Goal: Information Seeking & Learning: Check status

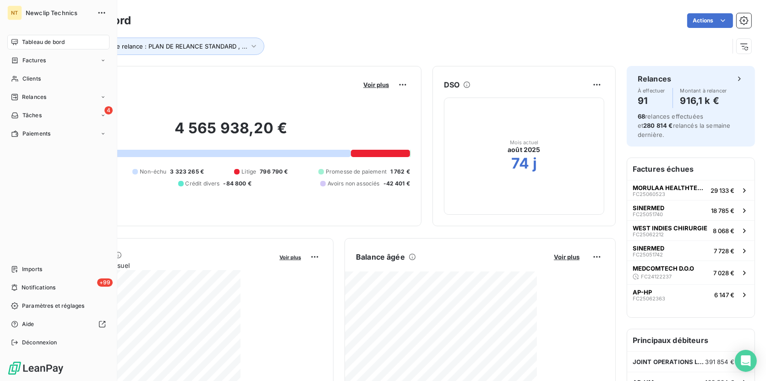
click at [48, 41] on span "Tableau de bord" at bounding box center [43, 42] width 43 height 8
click at [43, 75] on div "Clients" at bounding box center [58, 78] width 102 height 15
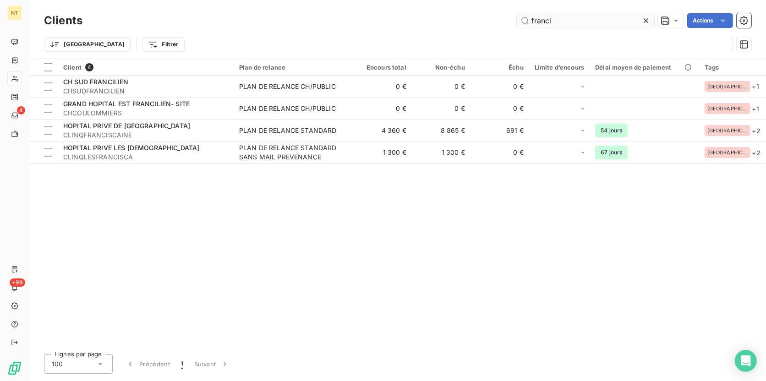
drag, startPoint x: 561, startPoint y: 19, endPoint x: 517, endPoint y: 15, distance: 44.6
click at [517, 15] on input "franci" at bounding box center [585, 20] width 137 height 15
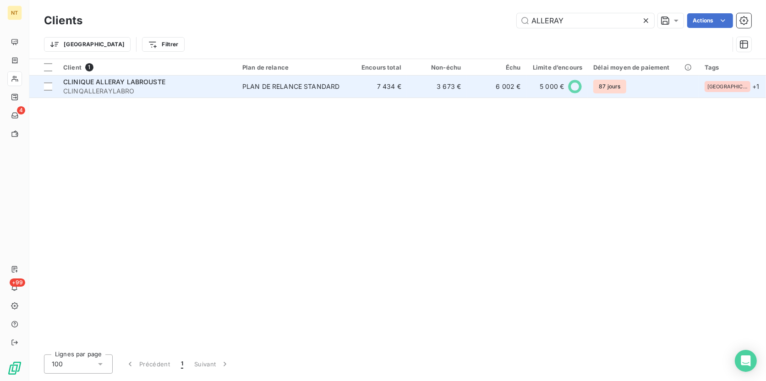
type input "ALLERAY"
click at [316, 93] on td "PLAN DE RELANCE STANDARD" at bounding box center [292, 87] width 110 height 22
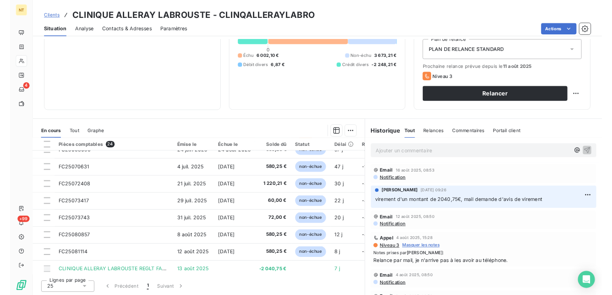
scroll to position [371, 0]
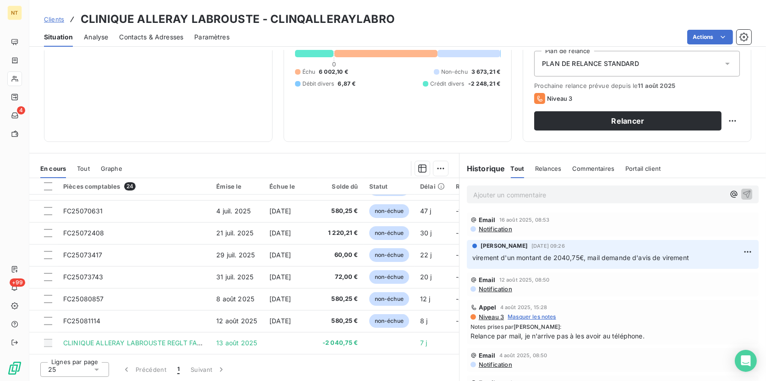
click at [144, 34] on span "Contacts & Adresses" at bounding box center [151, 37] width 64 height 9
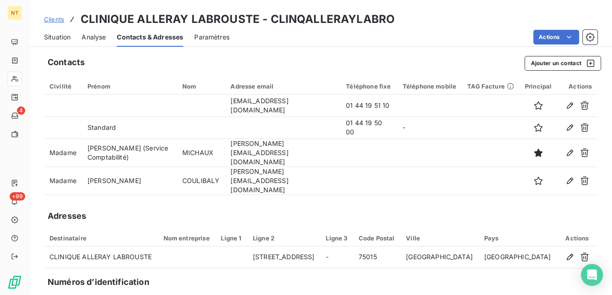
click at [51, 18] on span "Clients" at bounding box center [54, 19] width 20 height 7
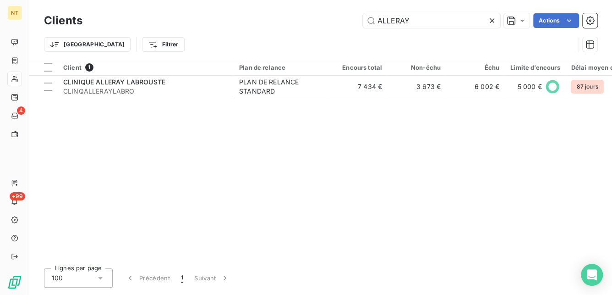
drag, startPoint x: 390, startPoint y: 22, endPoint x: 346, endPoint y: 28, distance: 44.9
click at [346, 28] on div "Clients ALLERAY Actions" at bounding box center [321, 20] width 554 height 19
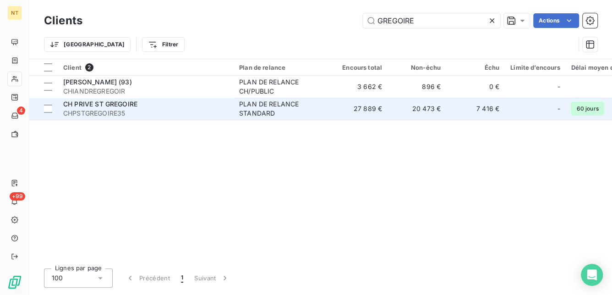
type input "GREGOIRE"
click at [150, 110] on span "CHPSTGREGOIRE35" at bounding box center [145, 113] width 165 height 9
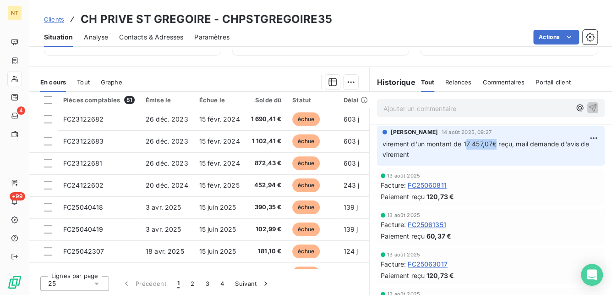
drag, startPoint x: 462, startPoint y: 143, endPoint x: 491, endPoint y: 143, distance: 28.4
click at [491, 143] on span "virement d'un montant de 17 457,07€ reçu, mail demande d'avis de virement" at bounding box center [487, 149] width 209 height 18
click at [490, 143] on span "virement d'un montant de 17 457,07€ reçu, mail demande d'avis de virement" at bounding box center [487, 149] width 209 height 18
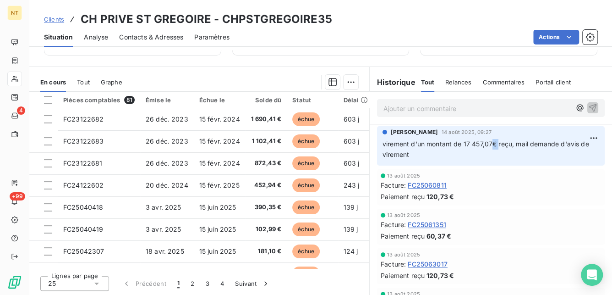
click at [492, 142] on span "virement d'un montant de 17 457,07€ reçu, mail demande d'avis de virement" at bounding box center [487, 149] width 209 height 18
click at [495, 141] on span "virement d'un montant de 17 457,07€ reçu, mail demande d'avis de virement" at bounding box center [487, 149] width 209 height 18
click at [495, 139] on p "virement d'un montant de 17 457,07€ reçu, mail demande d'avis de virement" at bounding box center [491, 149] width 217 height 21
drag, startPoint x: 494, startPoint y: 142, endPoint x: 461, endPoint y: 141, distance: 33.0
click at [461, 141] on span "virement d'un montant de 17 457,07€ reçu, mail demande d'avis de virement" at bounding box center [487, 149] width 209 height 18
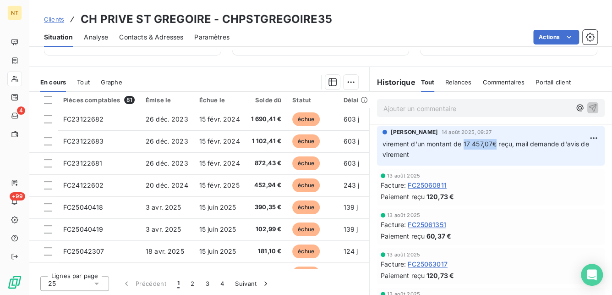
copy span "17 457,07€"
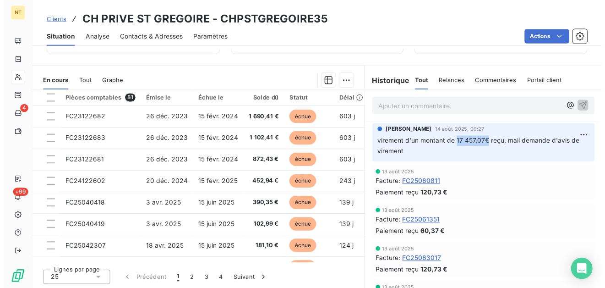
scroll to position [196, 0]
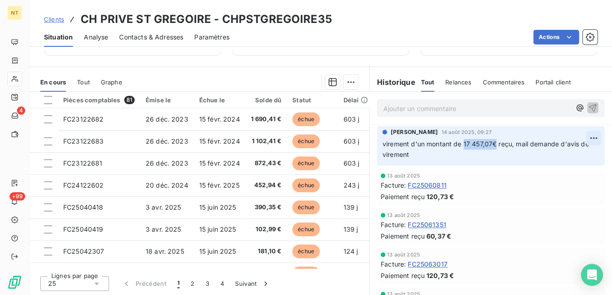
click at [580, 134] on html "NT 4 +99 Clients CH PRIVE ST GREGOIRE - CHPSTGREGOIRE35 Situation Analyse Conta…" at bounding box center [306, 147] width 612 height 295
click at [562, 152] on div "Editer" at bounding box center [558, 157] width 51 height 15
click at [465, 142] on span "virement d'un montant de 17 457,07€ reçu, mail demande d'avis de virement" at bounding box center [482, 149] width 198 height 18
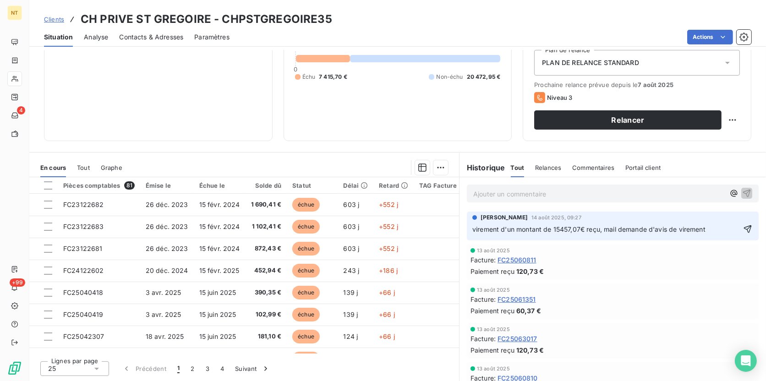
scroll to position [102, 0]
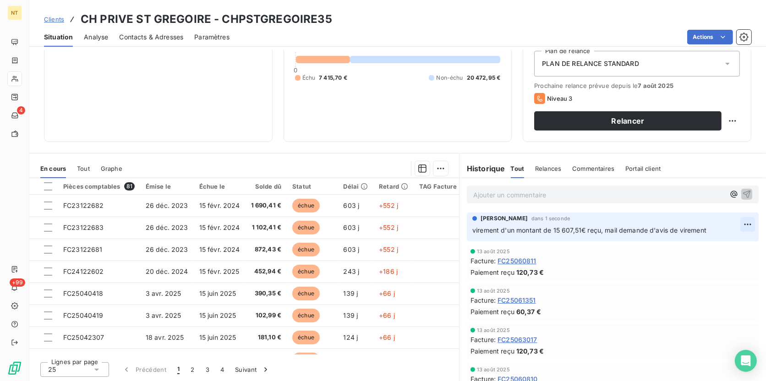
click at [612, 225] on html "NT 4 +99 Clients CH PRIVE ST GREGOIRE - CHPSTGREGOIRE35 Situation Analyse Conta…" at bounding box center [383, 190] width 766 height 381
click at [612, 244] on div "Editer" at bounding box center [712, 244] width 51 height 15
click at [473, 229] on span "virement d'un montant de 15 607,51€ reçu, mail demande d'avis de virement" at bounding box center [590, 230] width 234 height 8
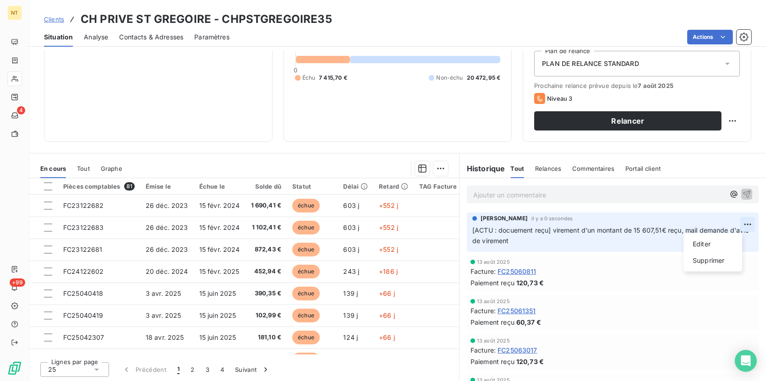
click at [612, 224] on html "NT 4 +99 Clients CH PRIVE ST GREGOIRE - CHPSTGREGOIRE35 Situation Analyse Conta…" at bounding box center [383, 190] width 766 height 381
click at [612, 242] on div "Editer" at bounding box center [712, 244] width 51 height 15
click at [514, 230] on span "[ACTU : docuement reçu] virement d'un montant de 15 607,51€ reçu, mail demande …" at bounding box center [602, 235] width 258 height 18
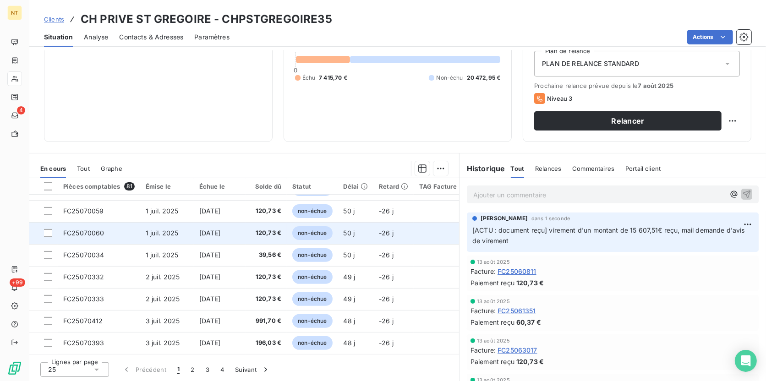
scroll to position [393, 0]
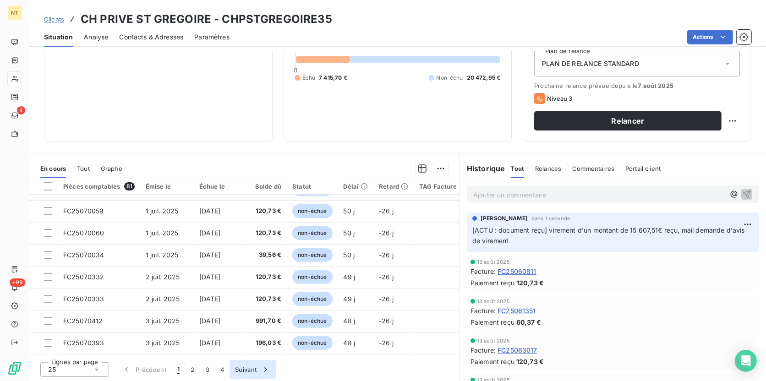
click at [242, 294] on button "Suivant" at bounding box center [253, 369] width 46 height 19
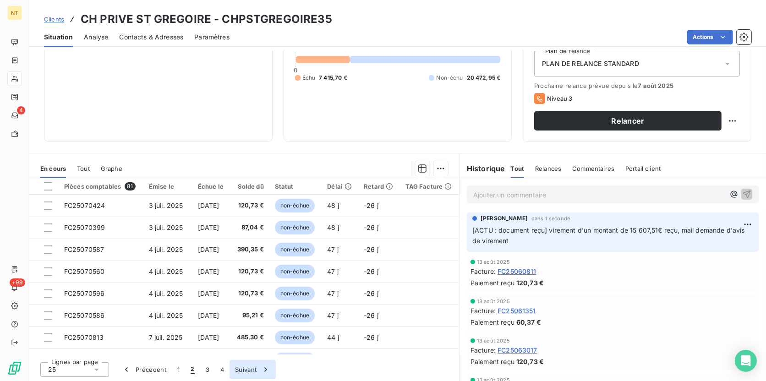
click at [242, 294] on button "Suivant" at bounding box center [253, 369] width 46 height 19
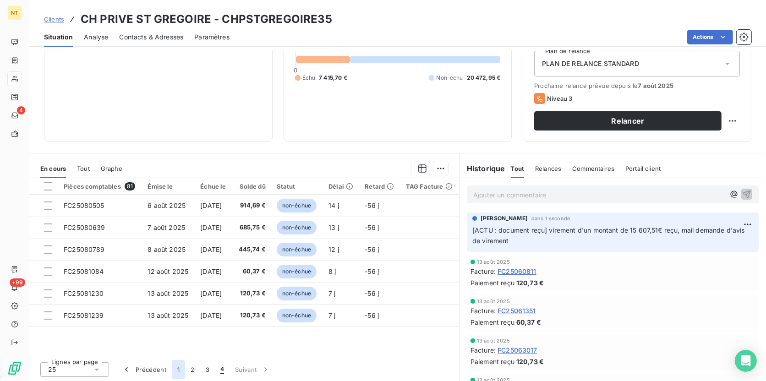
click at [180, 294] on button "1" at bounding box center [178, 369] width 13 height 19
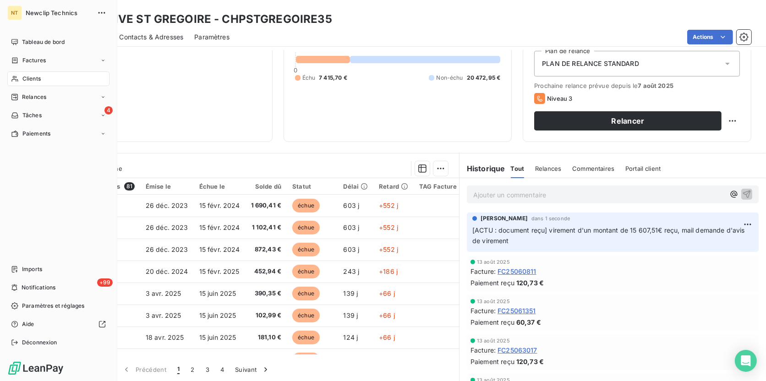
click at [40, 80] on span "Clients" at bounding box center [31, 79] width 18 height 8
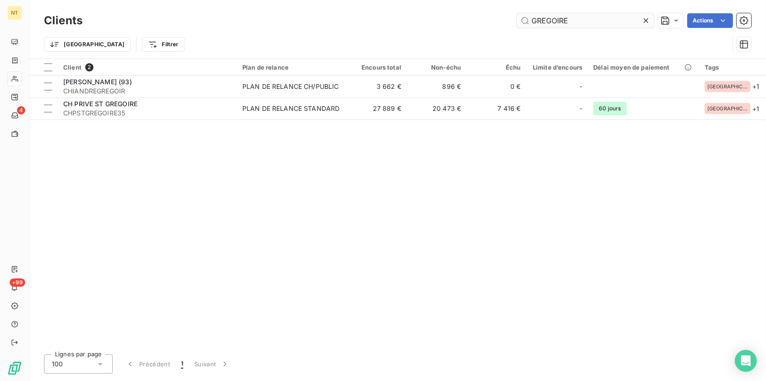
click at [544, 22] on input "GREGOIRE" at bounding box center [585, 20] width 137 height 15
click at [544, 20] on input "GREGOIRE" at bounding box center [585, 20] width 137 height 15
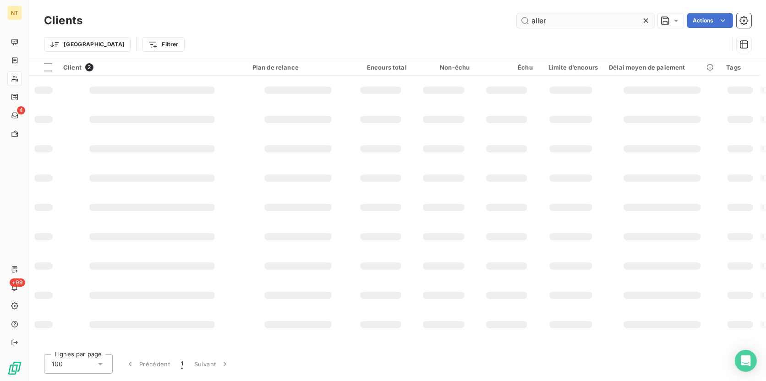
type input "aller"
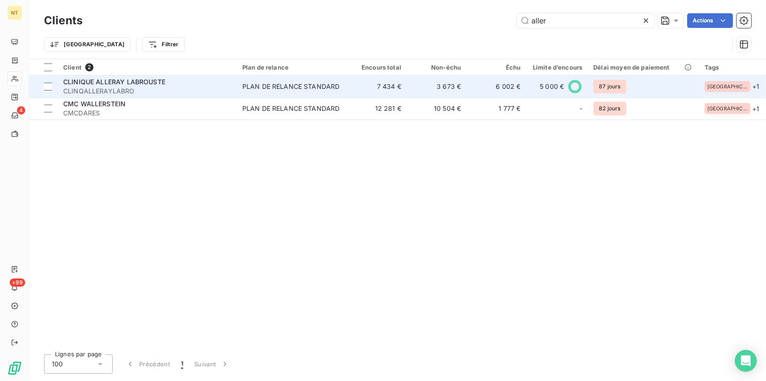
click at [175, 83] on div "CLINIQUE ALLERAY LABROUSTE" at bounding box center [147, 81] width 168 height 9
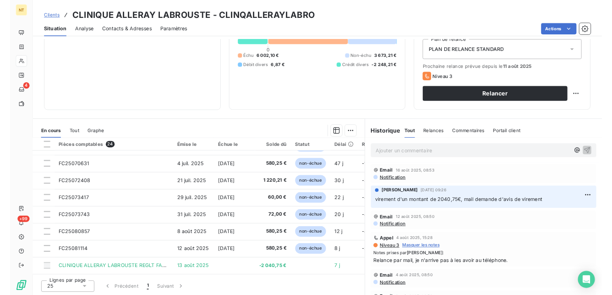
scroll to position [371, 0]
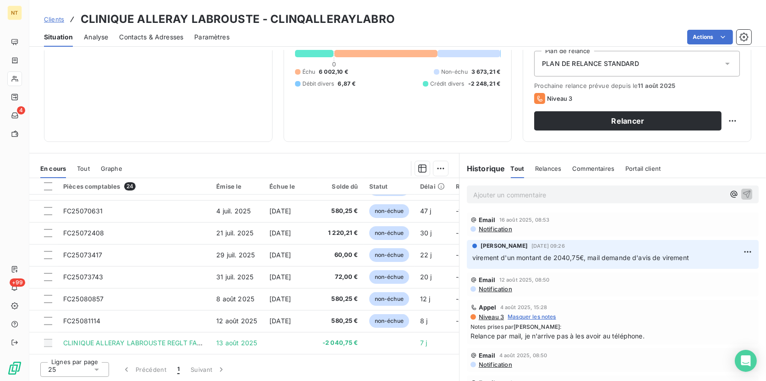
click at [143, 38] on span "Contacts & Adresses" at bounding box center [151, 37] width 64 height 9
